Goal: Task Accomplishment & Management: Complete application form

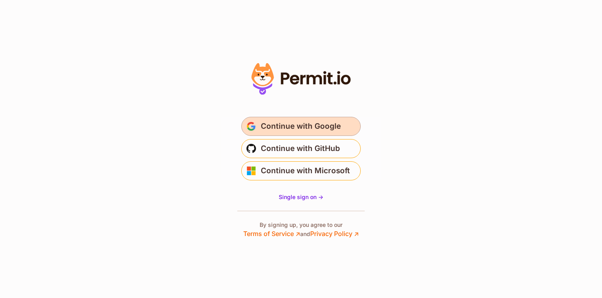
click at [295, 127] on span "Continue with Google" at bounding box center [301, 126] width 80 height 13
